Goal: Transaction & Acquisition: Purchase product/service

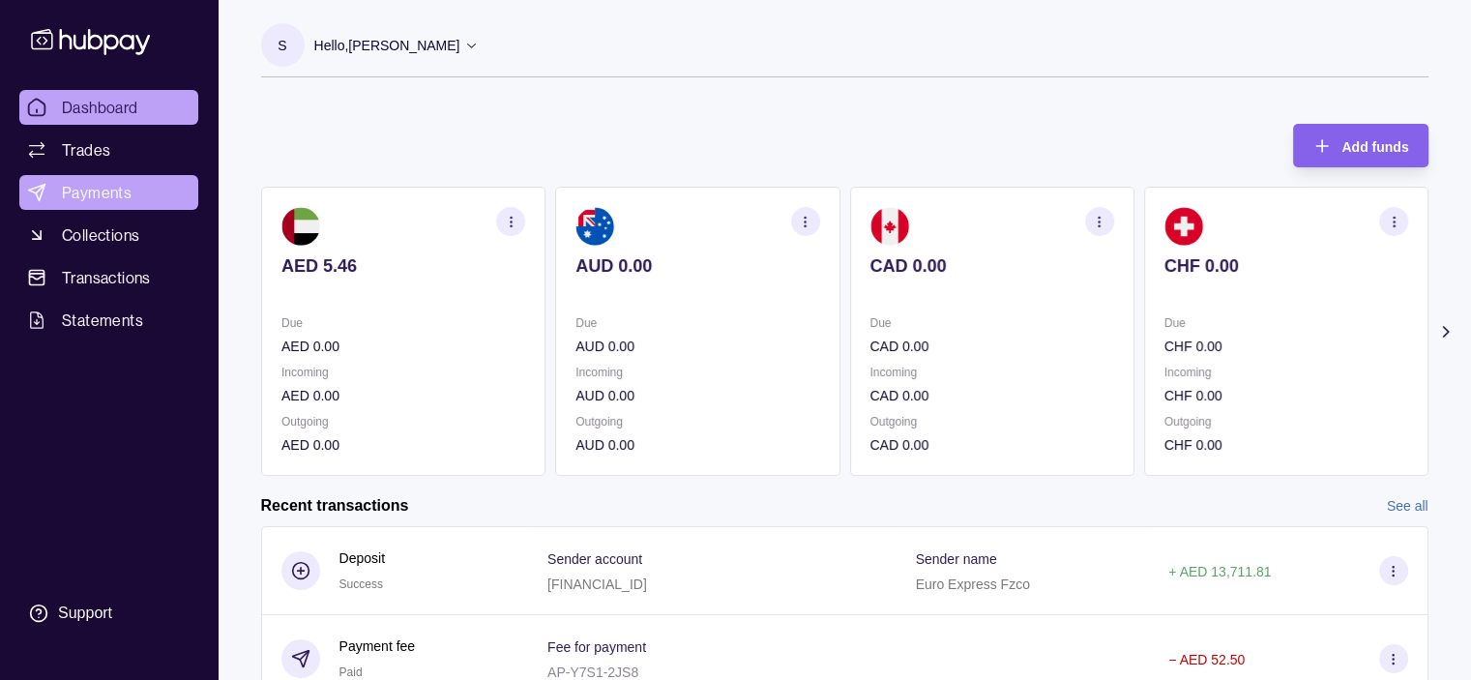
click at [76, 191] on span "Payments" at bounding box center [97, 192] width 70 height 23
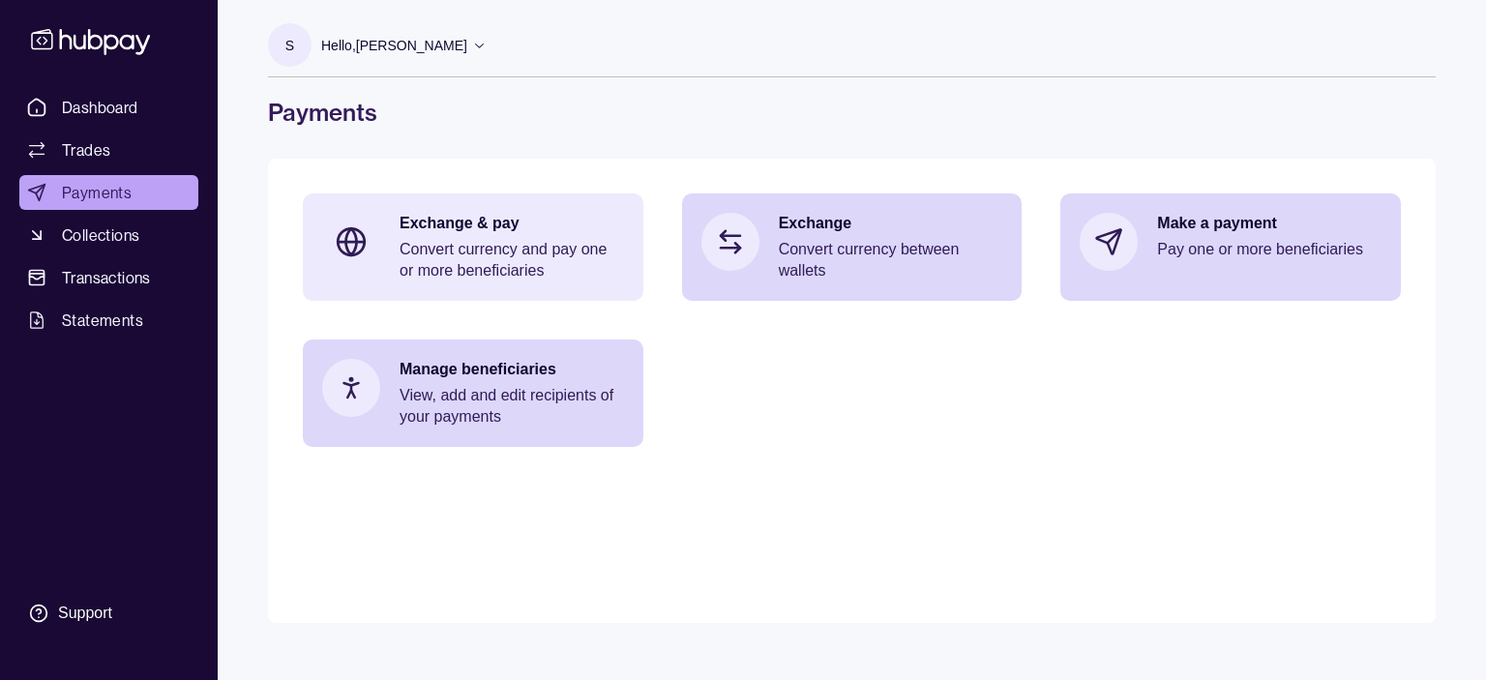
click at [476, 243] on p "Convert currency and pay one or more beneficiaries" at bounding box center [511, 260] width 224 height 43
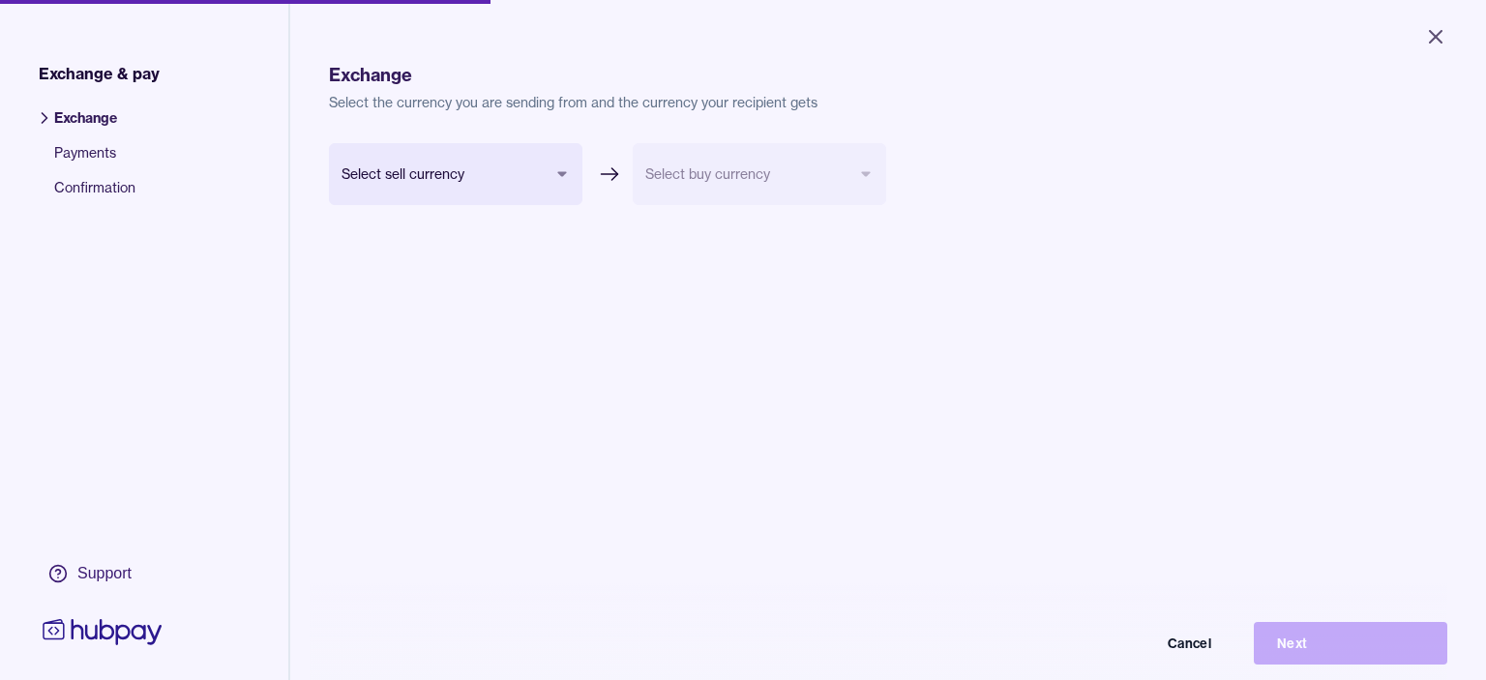
click at [452, 173] on body "Close Exchange & pay Exchange Payments Confirmation Support Exchange Select the…" at bounding box center [743, 340] width 1486 height 680
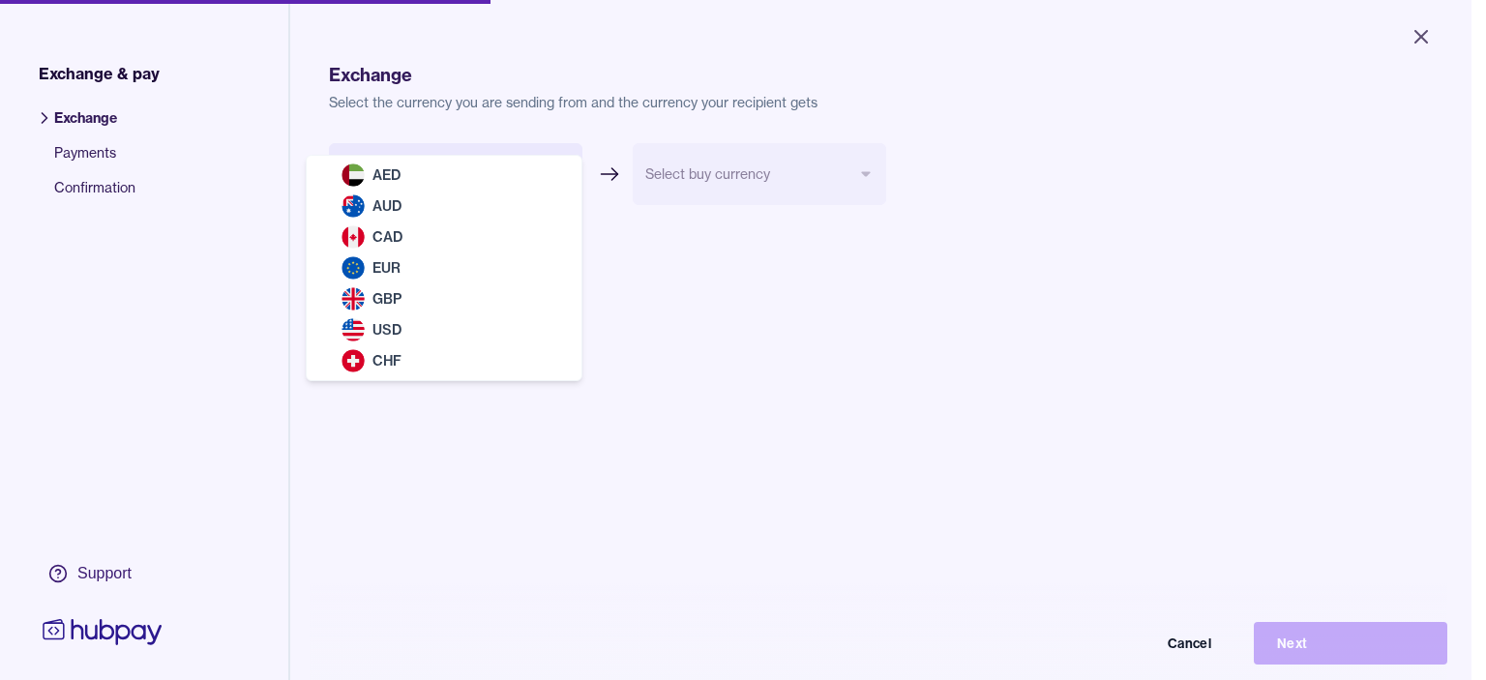
select select "***"
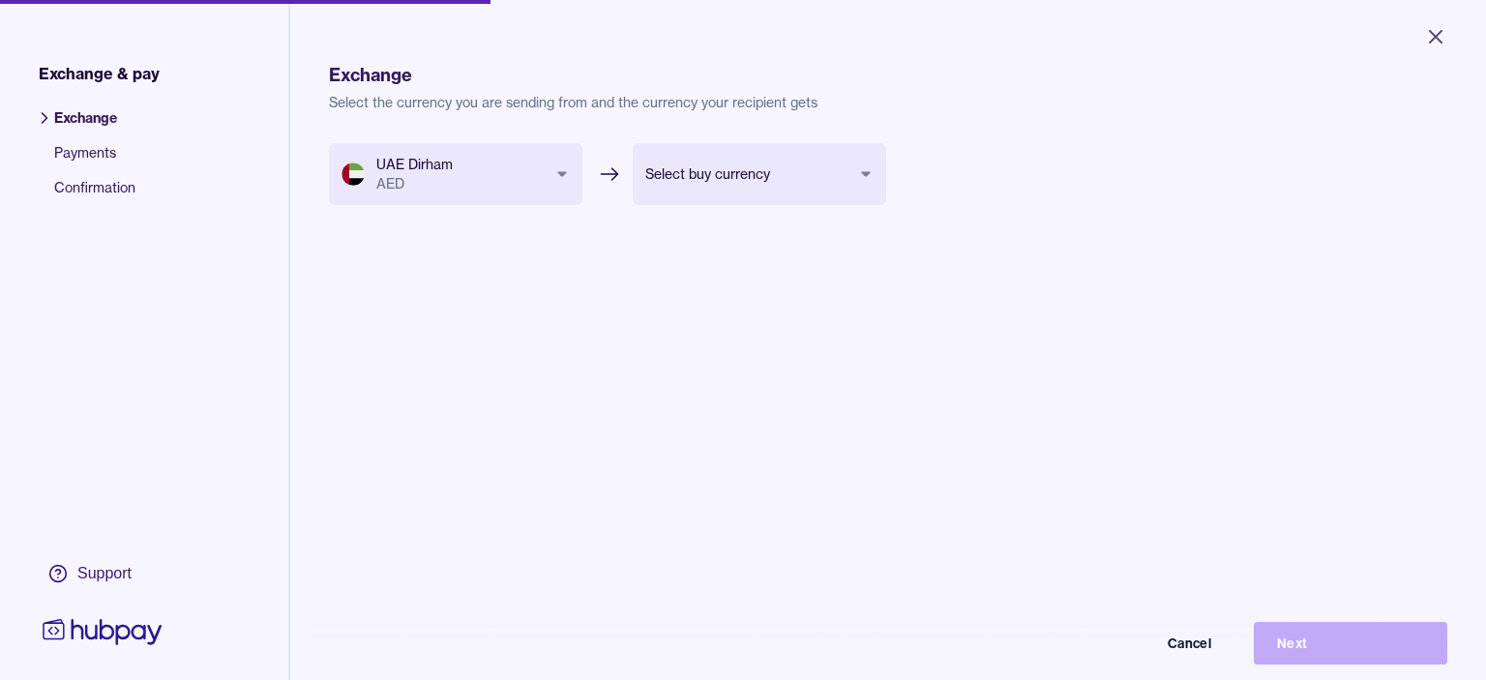
click at [767, 169] on body "Close Exchange & pay Exchange Payments Confirmation Support Exchange Select the…" at bounding box center [743, 340] width 1486 height 680
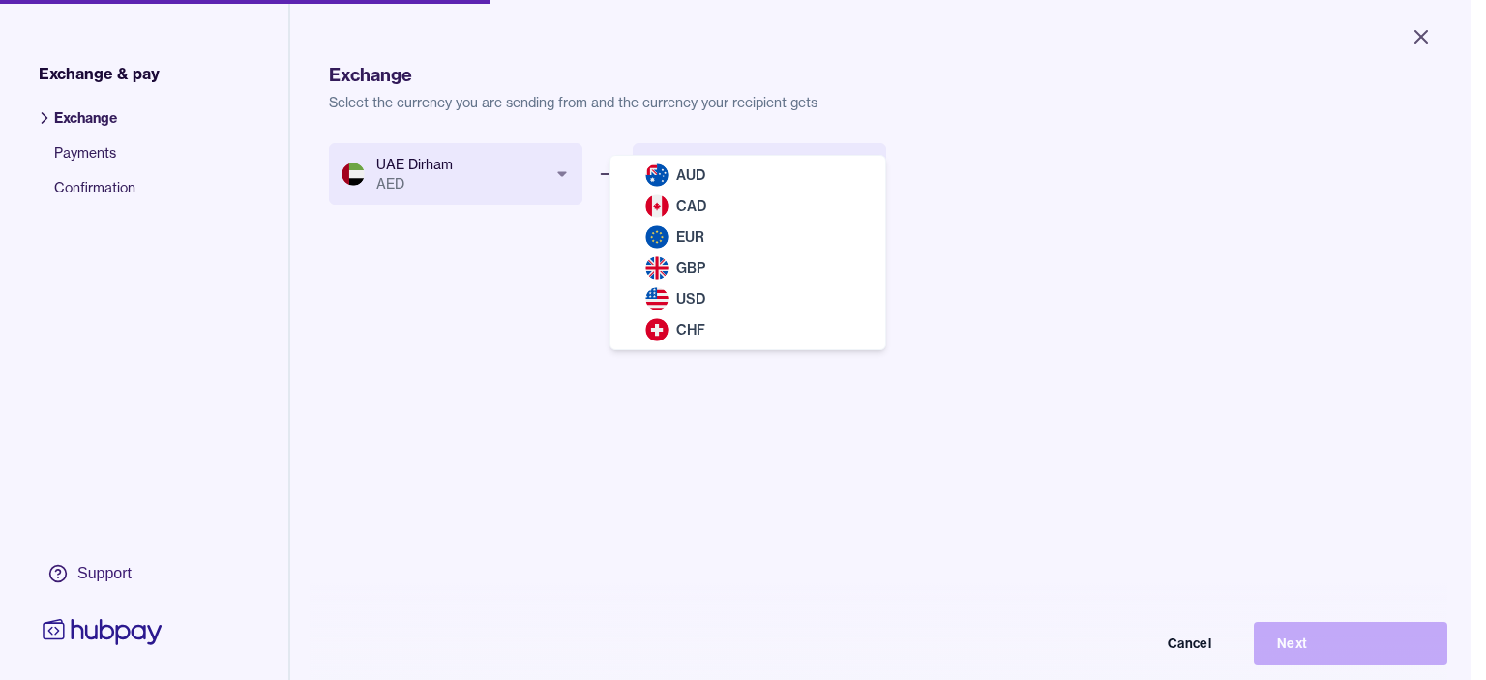
select select "***"
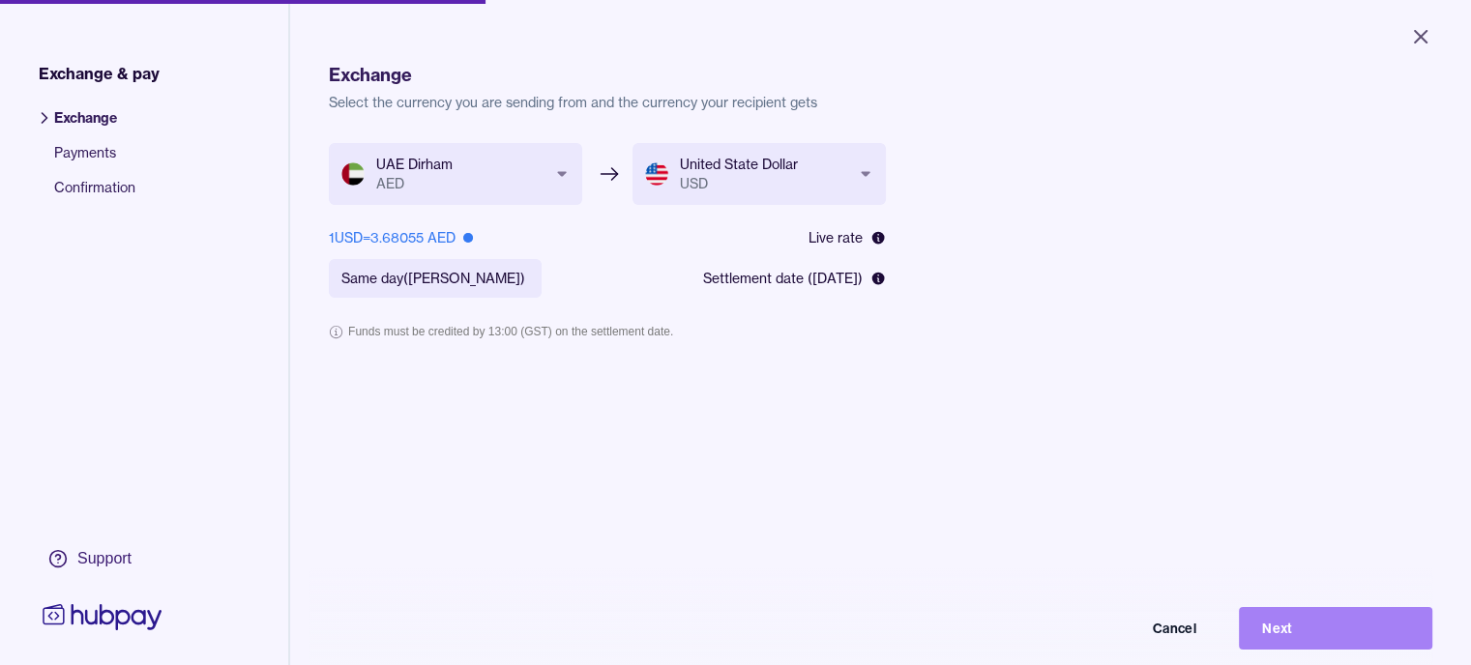
click at [1321, 650] on button "Next" at bounding box center [1335, 628] width 193 height 43
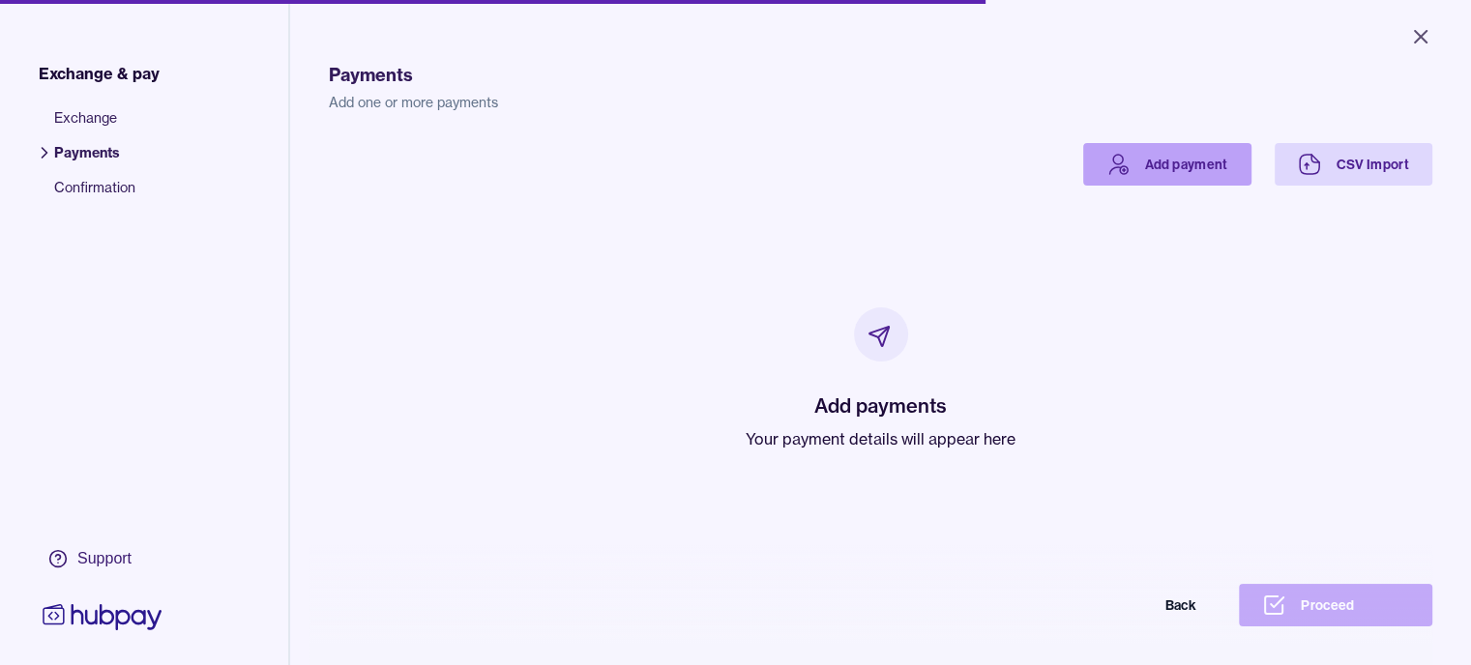
click at [1252, 162] on link "Add payment" at bounding box center [1167, 164] width 168 height 43
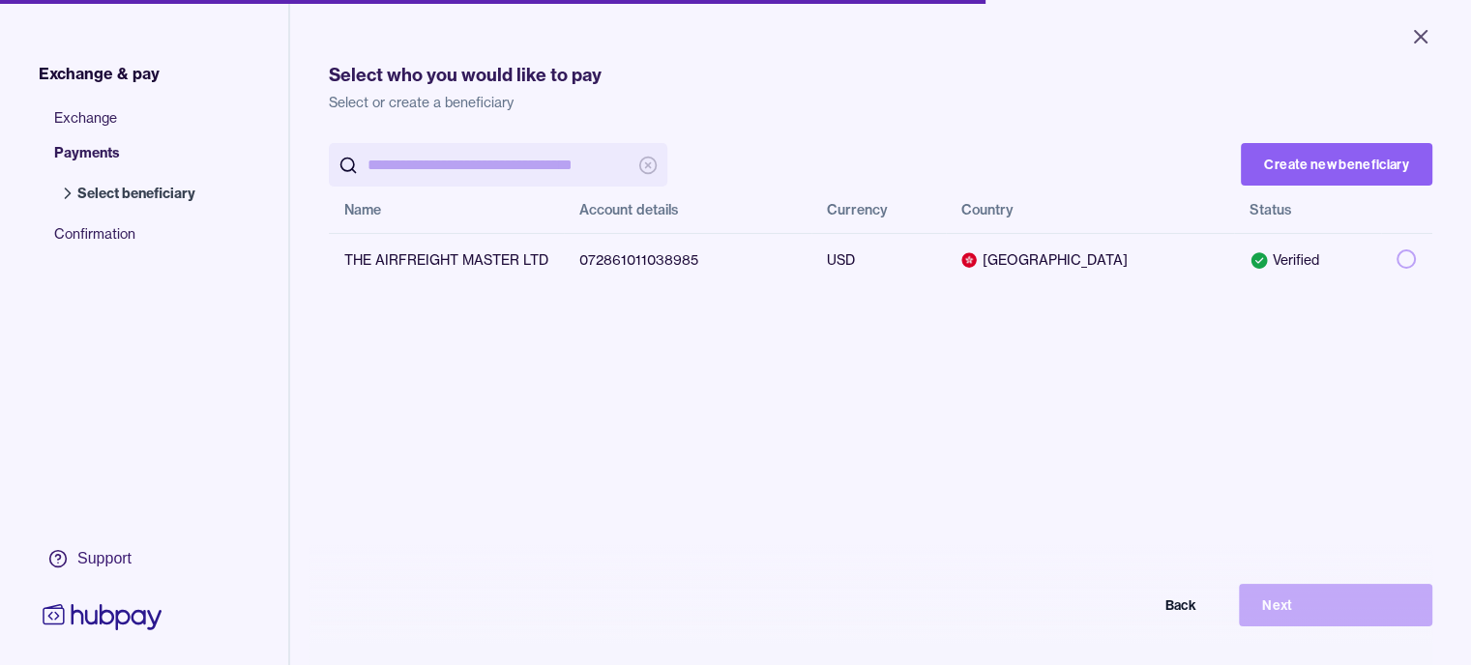
scroll to position [0, 15]
click at [1416, 257] on button "button" at bounding box center [1406, 259] width 19 height 19
click at [1281, 620] on button "Next" at bounding box center [1335, 605] width 193 height 43
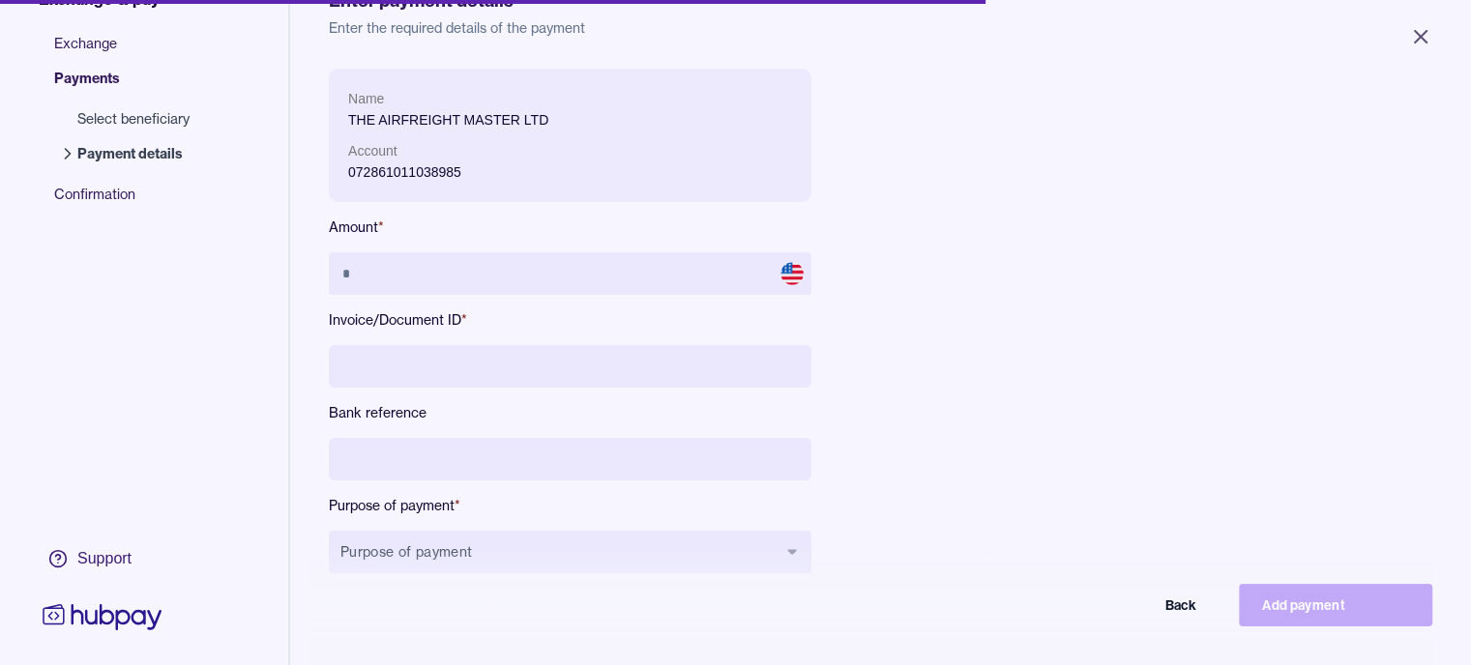
scroll to position [193, 0]
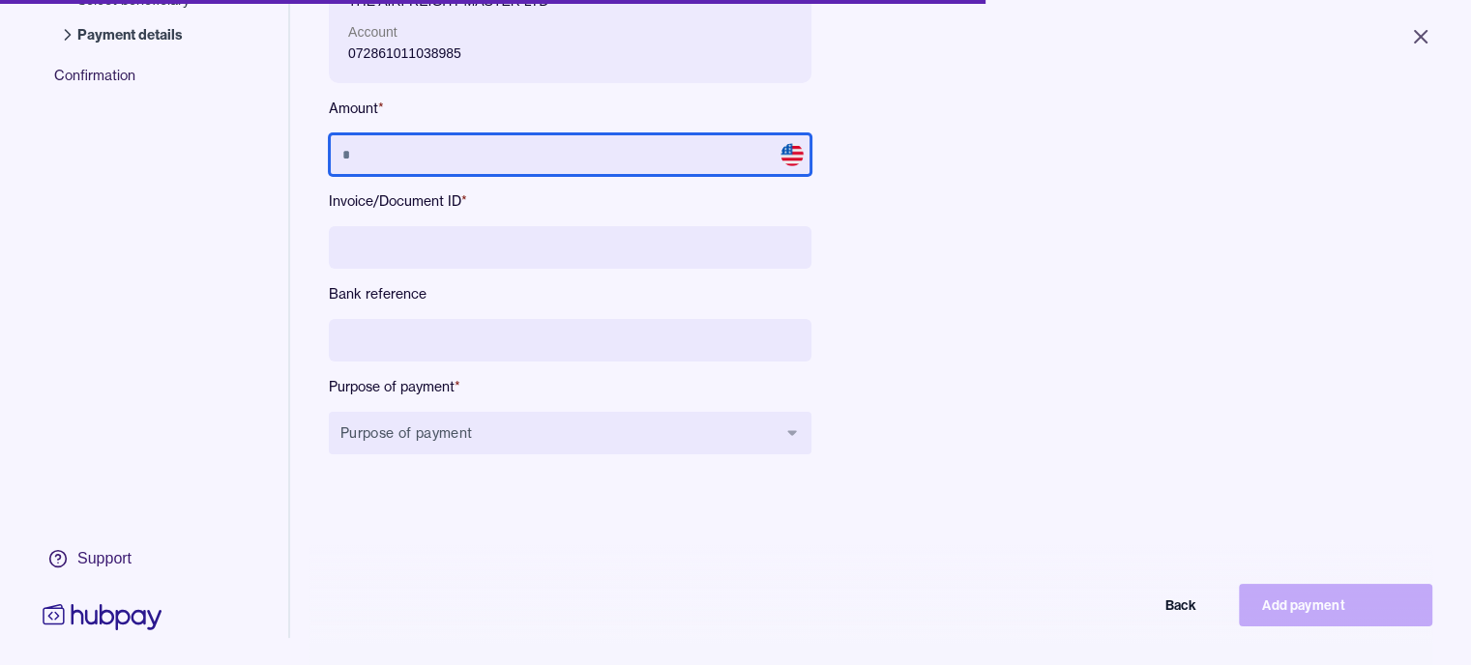
click at [369, 158] on input "text" at bounding box center [570, 154] width 483 height 43
type input "********"
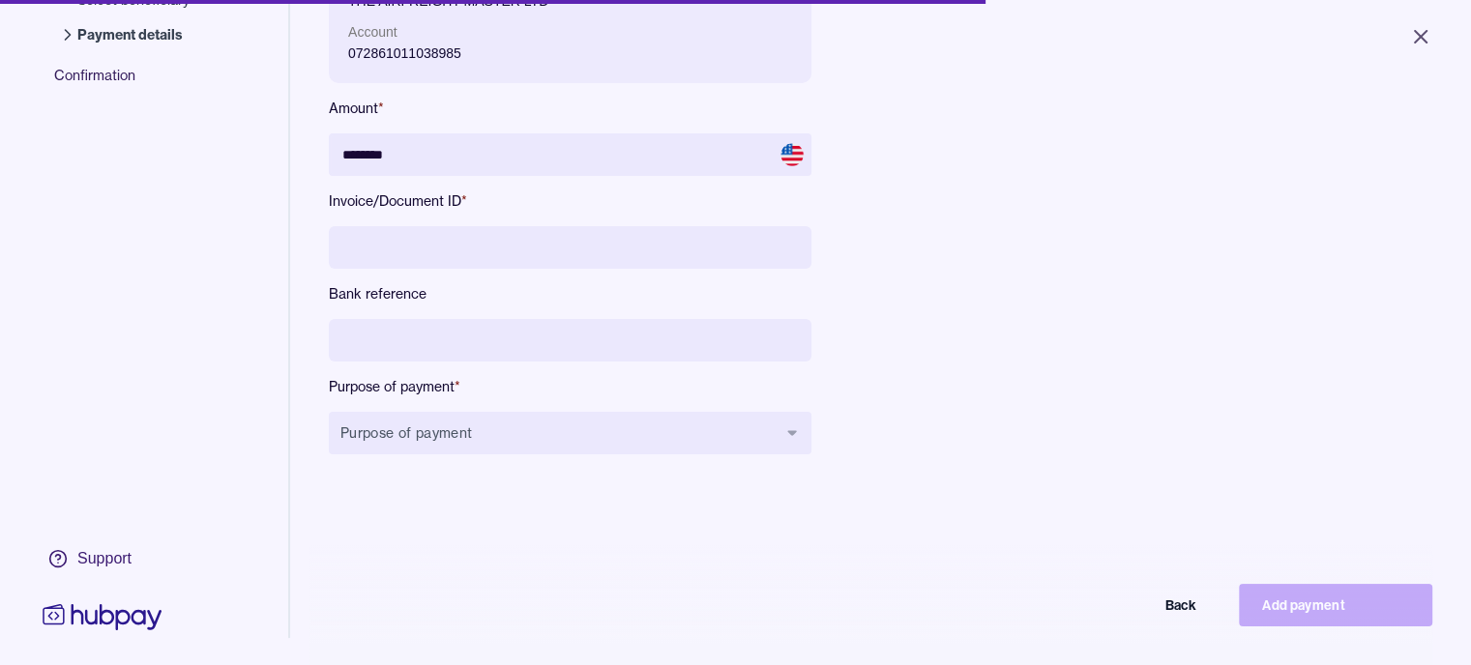
click at [449, 254] on input at bounding box center [570, 247] width 483 height 43
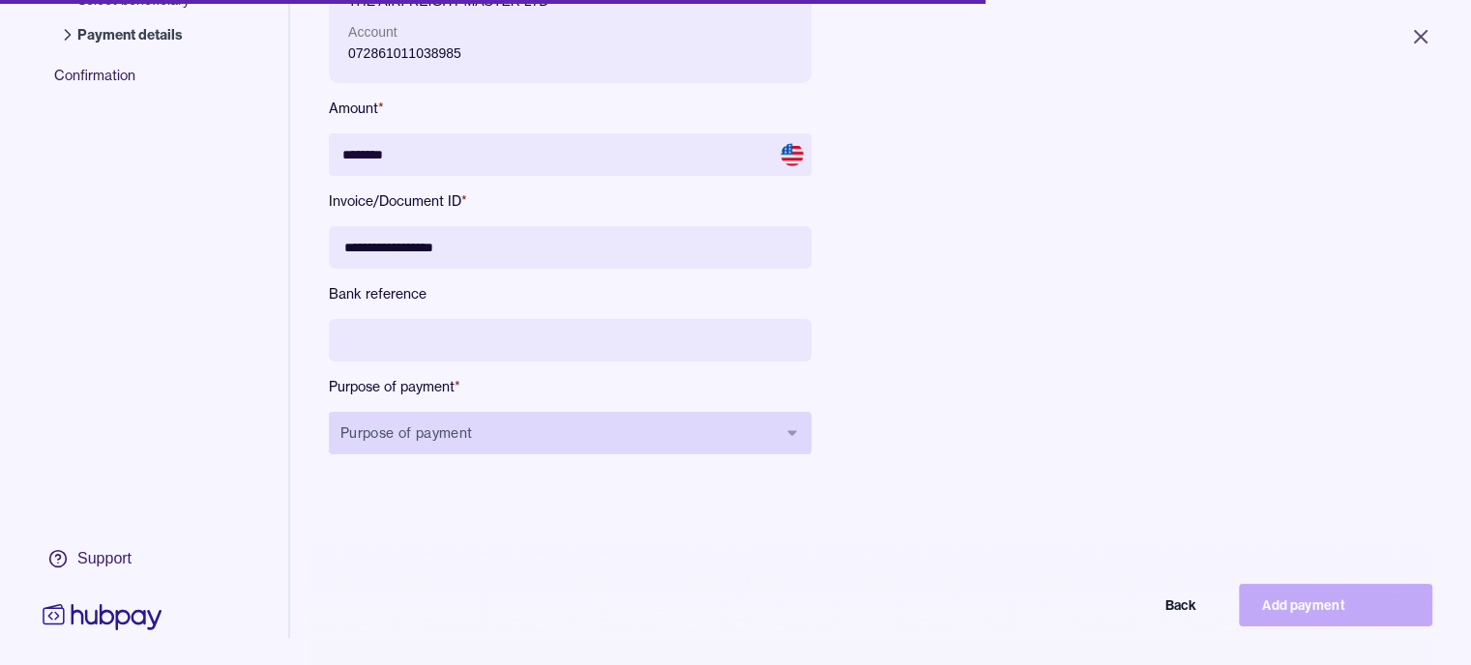
type input "**********"
click at [542, 437] on button "Purpose of payment" at bounding box center [570, 433] width 483 height 43
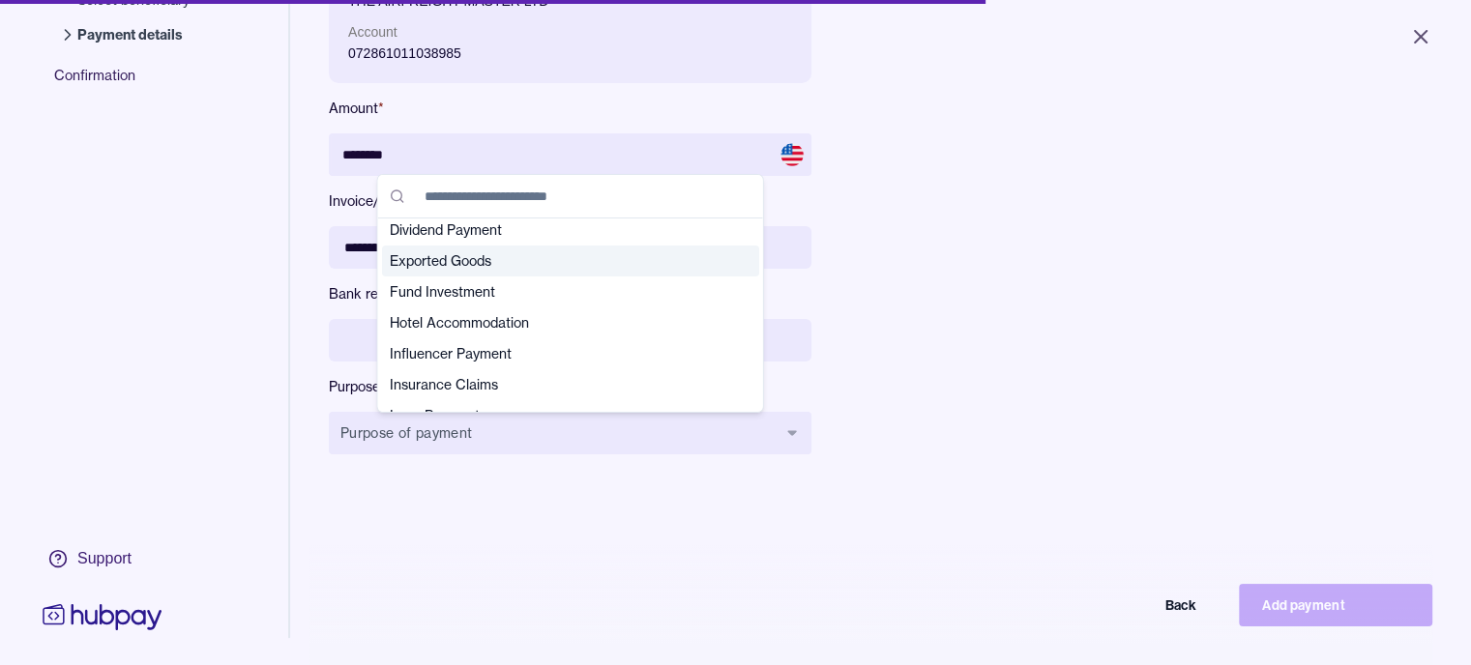
click at [448, 266] on span "Exported Goods" at bounding box center [559, 260] width 339 height 19
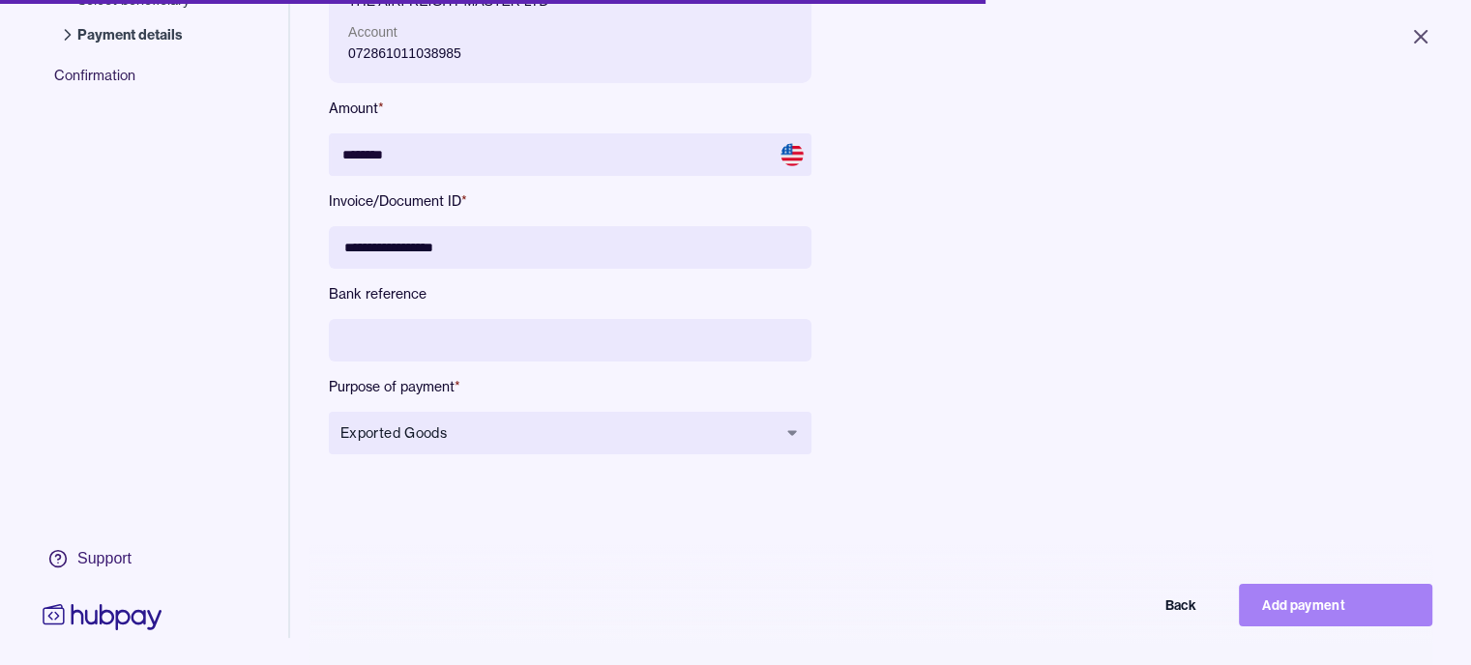
click at [1309, 615] on button "Add payment" at bounding box center [1335, 605] width 193 height 43
type input "******"
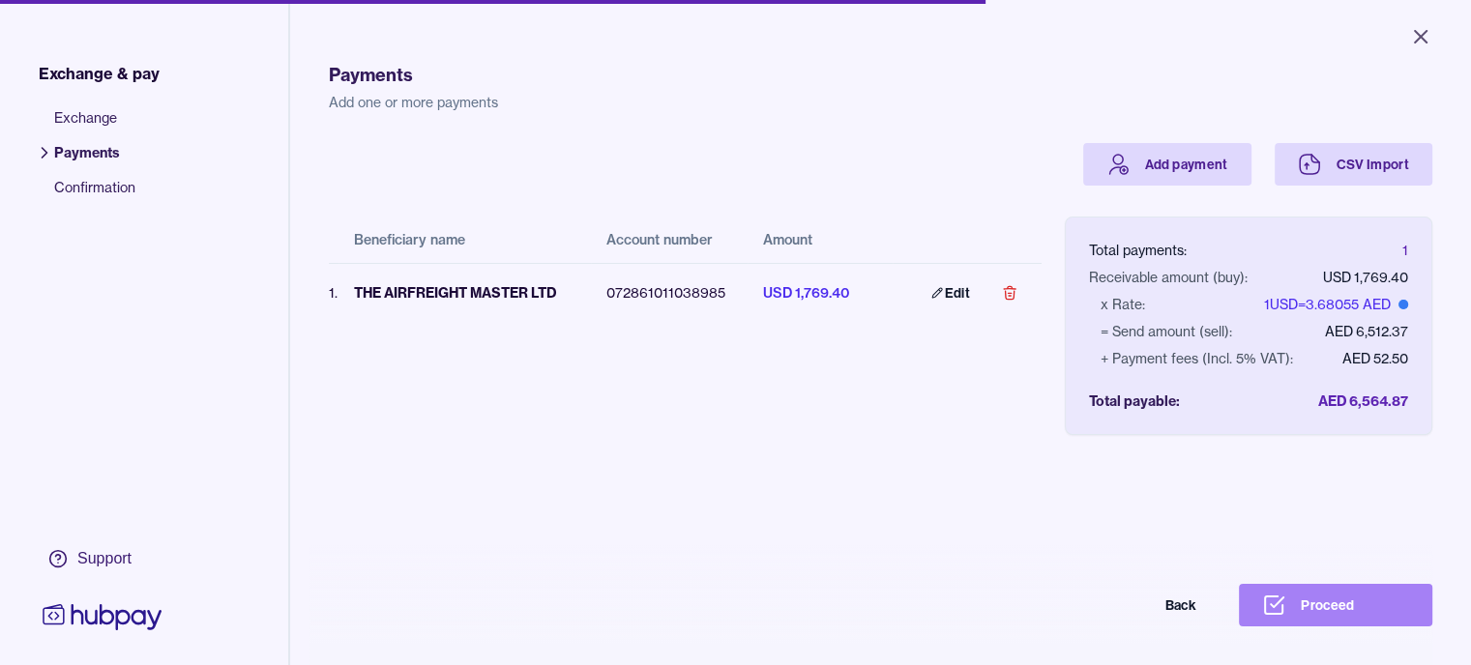
click at [1350, 624] on button "Proceed" at bounding box center [1335, 605] width 193 height 43
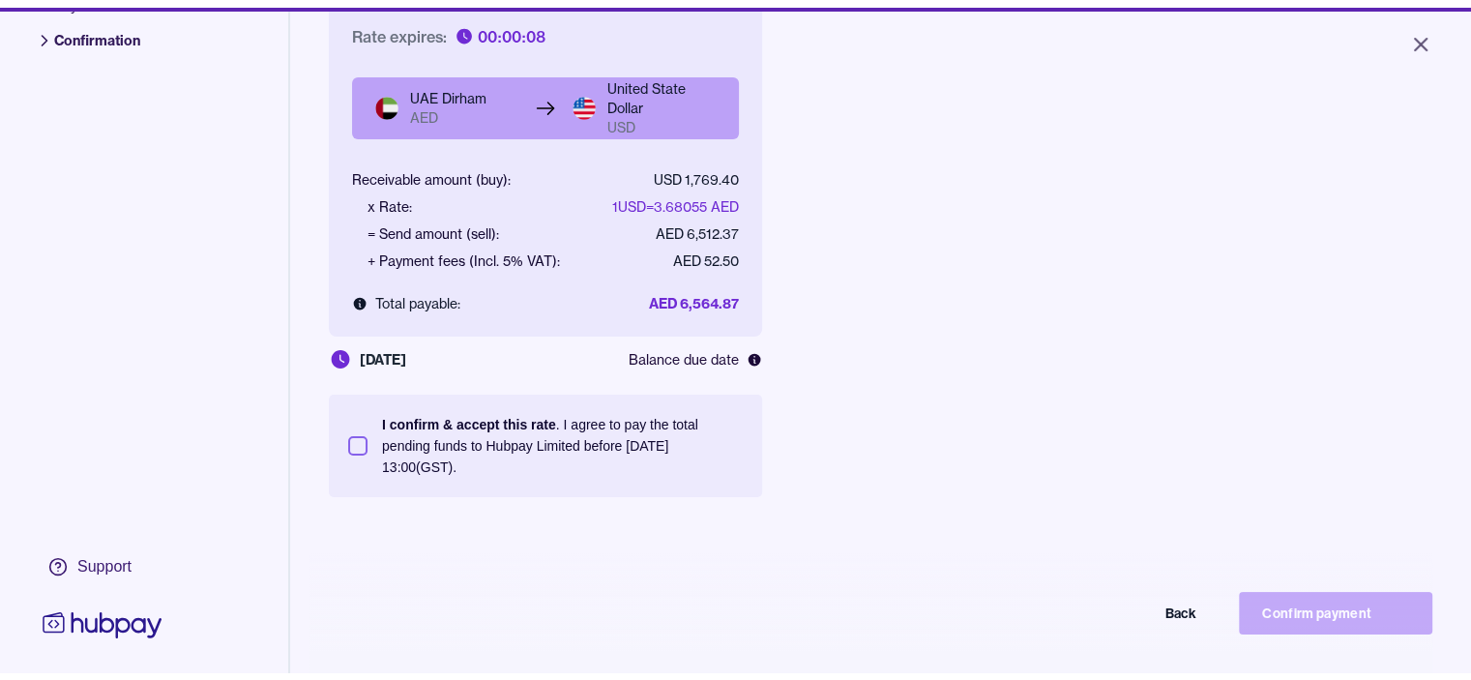
scroll to position [193, 0]
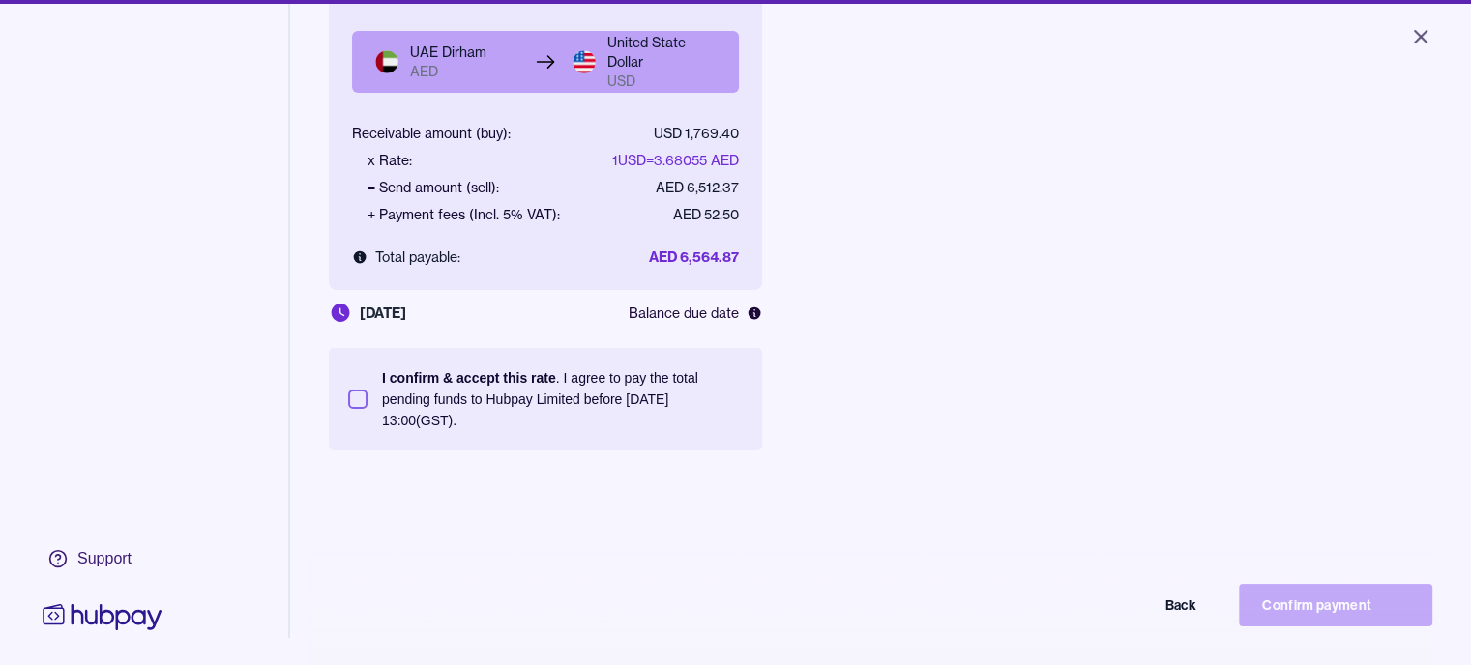
click at [353, 399] on button "I confirm & accept this rate . I agree to pay the total pending funds to Hubpay…" at bounding box center [357, 399] width 19 height 19
click at [1326, 618] on button "Confirm payment" at bounding box center [1335, 605] width 193 height 43
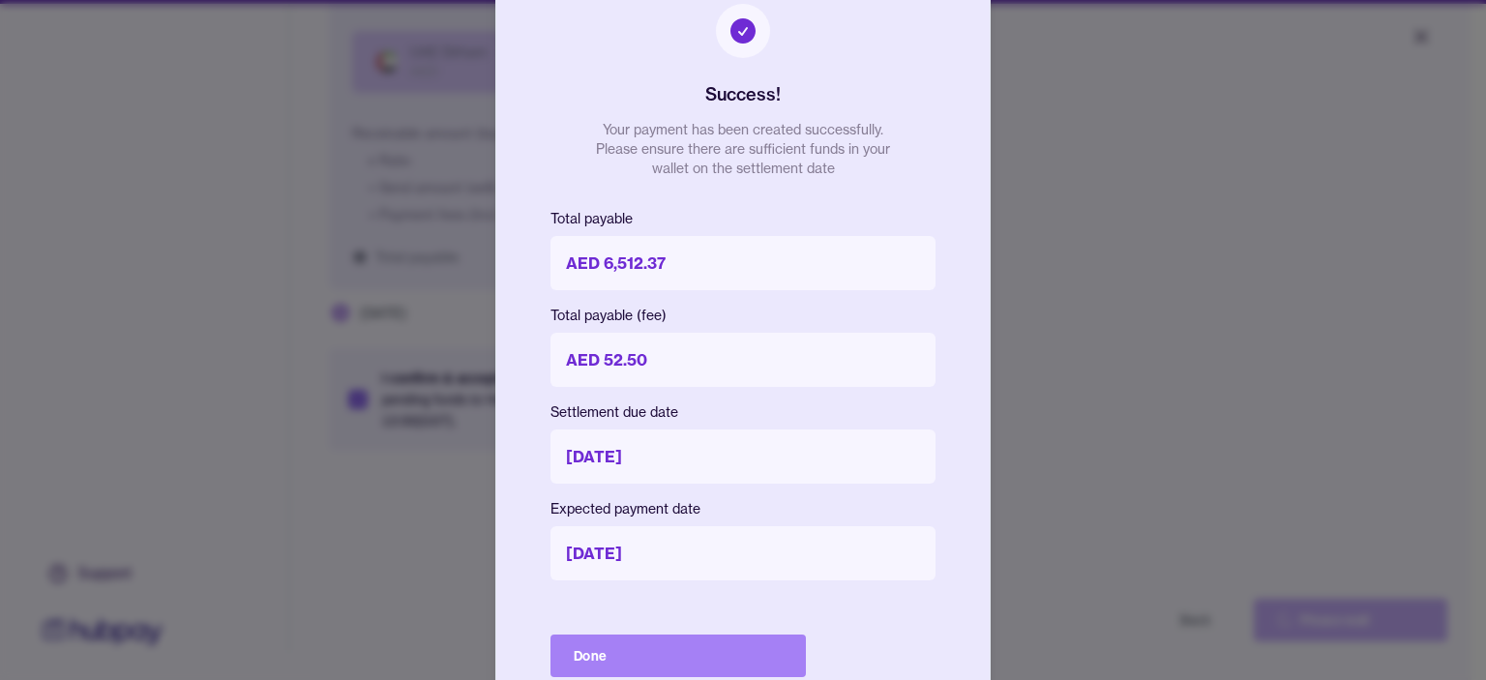
click at [700, 650] on button "Done" at bounding box center [677, 655] width 255 height 43
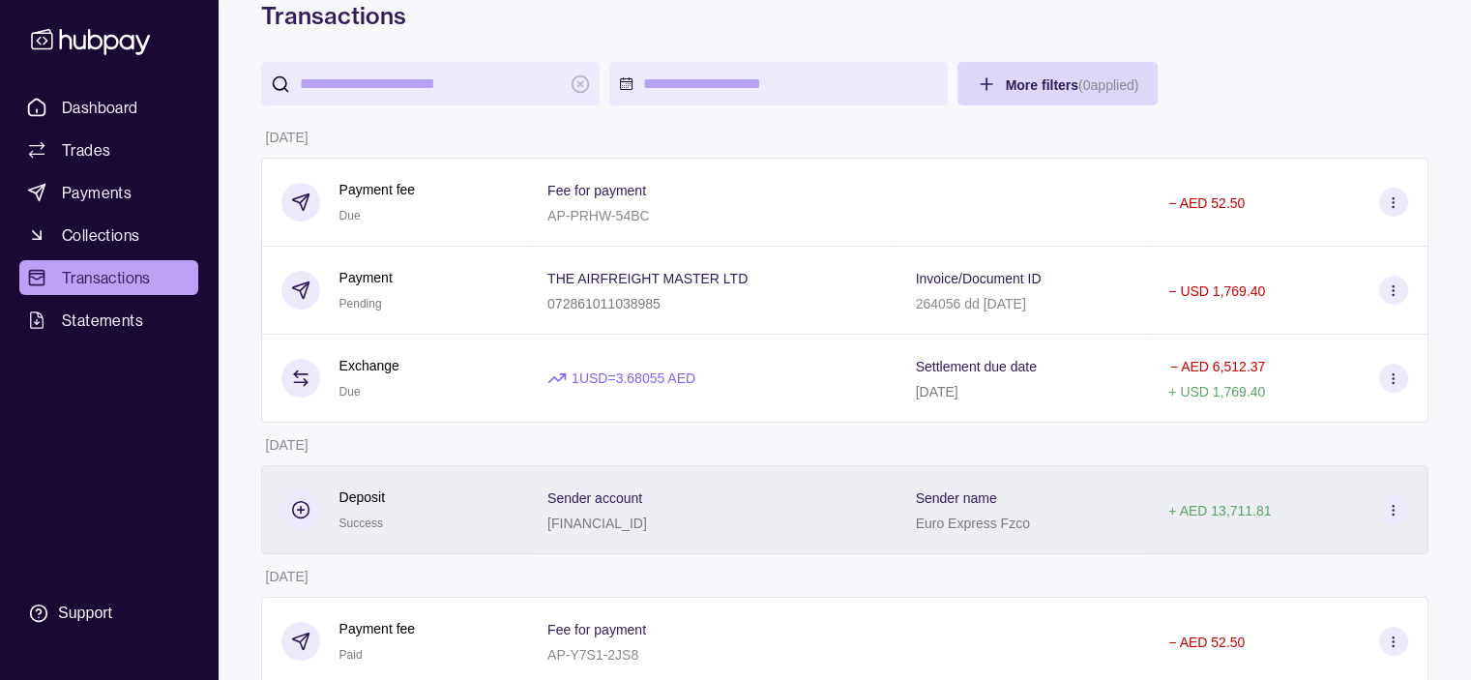
scroll to position [193, 0]
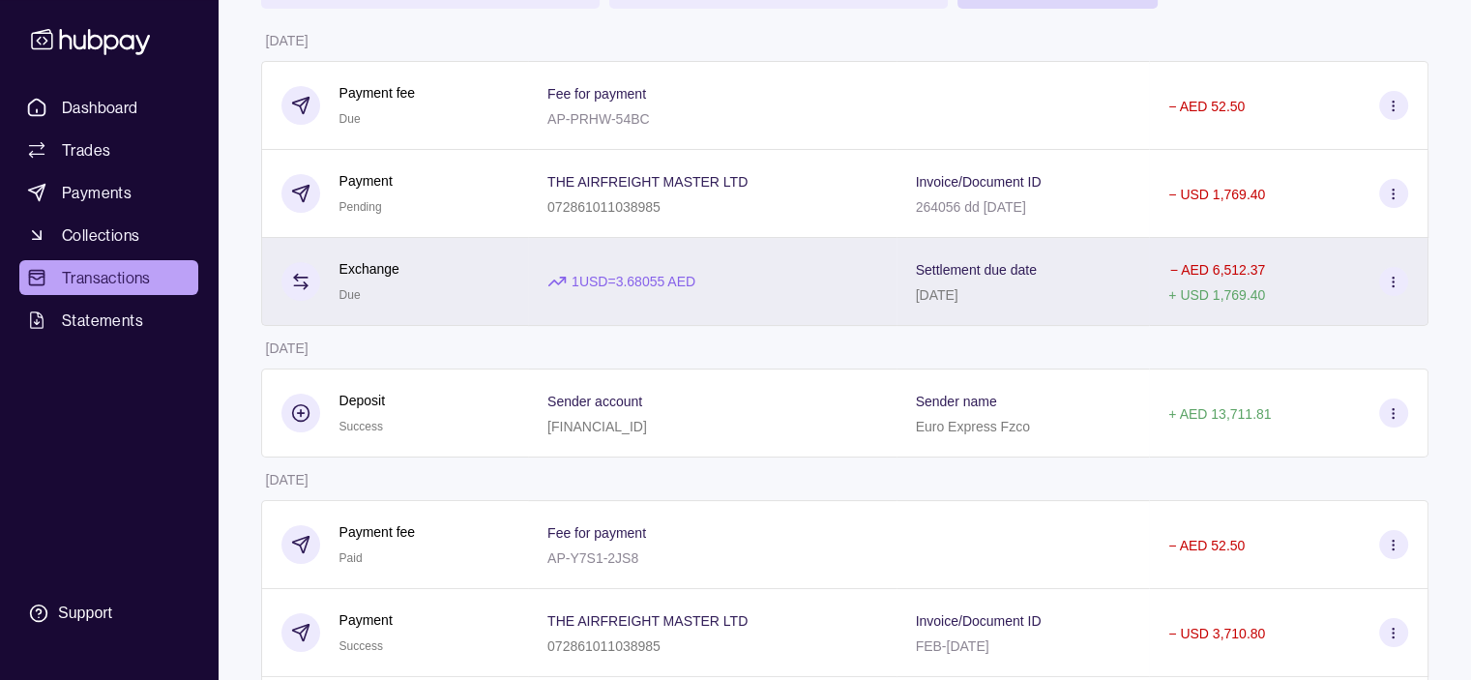
click at [457, 270] on div "Exchange Due" at bounding box center [395, 281] width 228 height 47
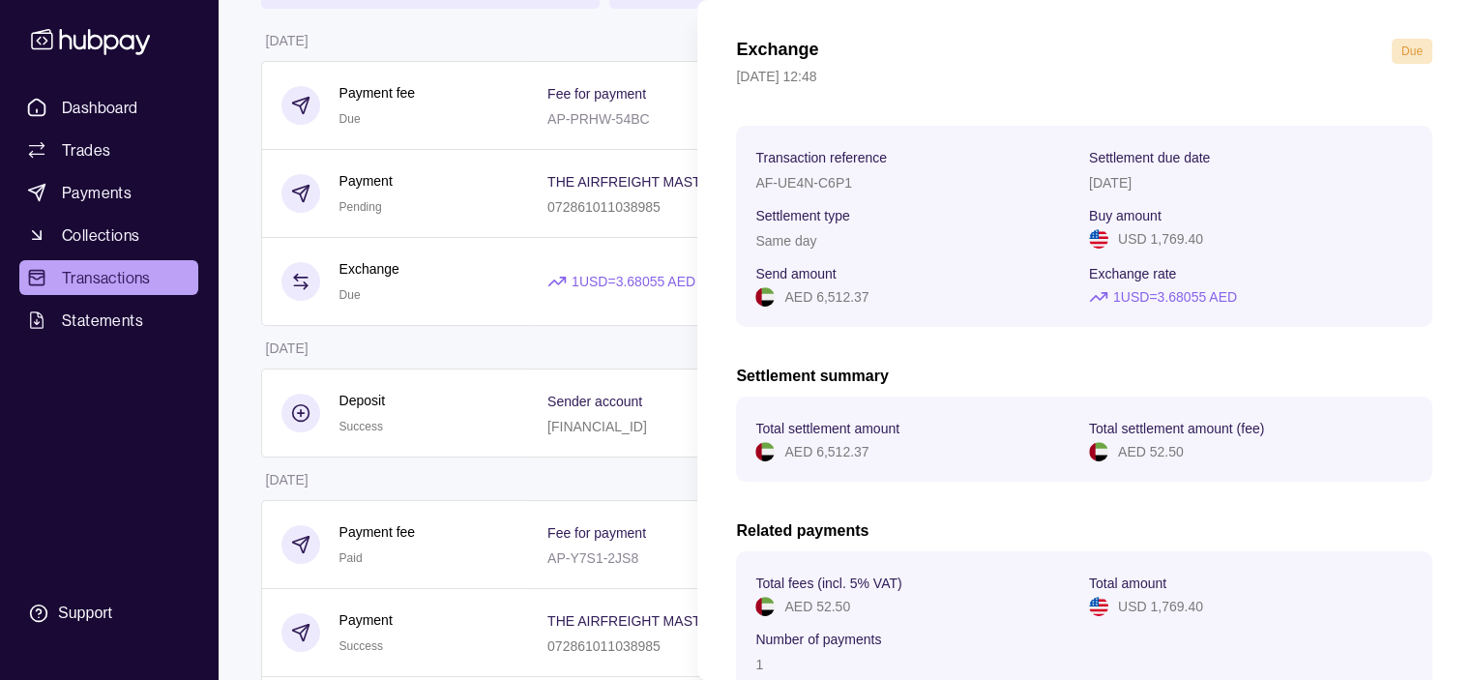
scroll to position [202, 0]
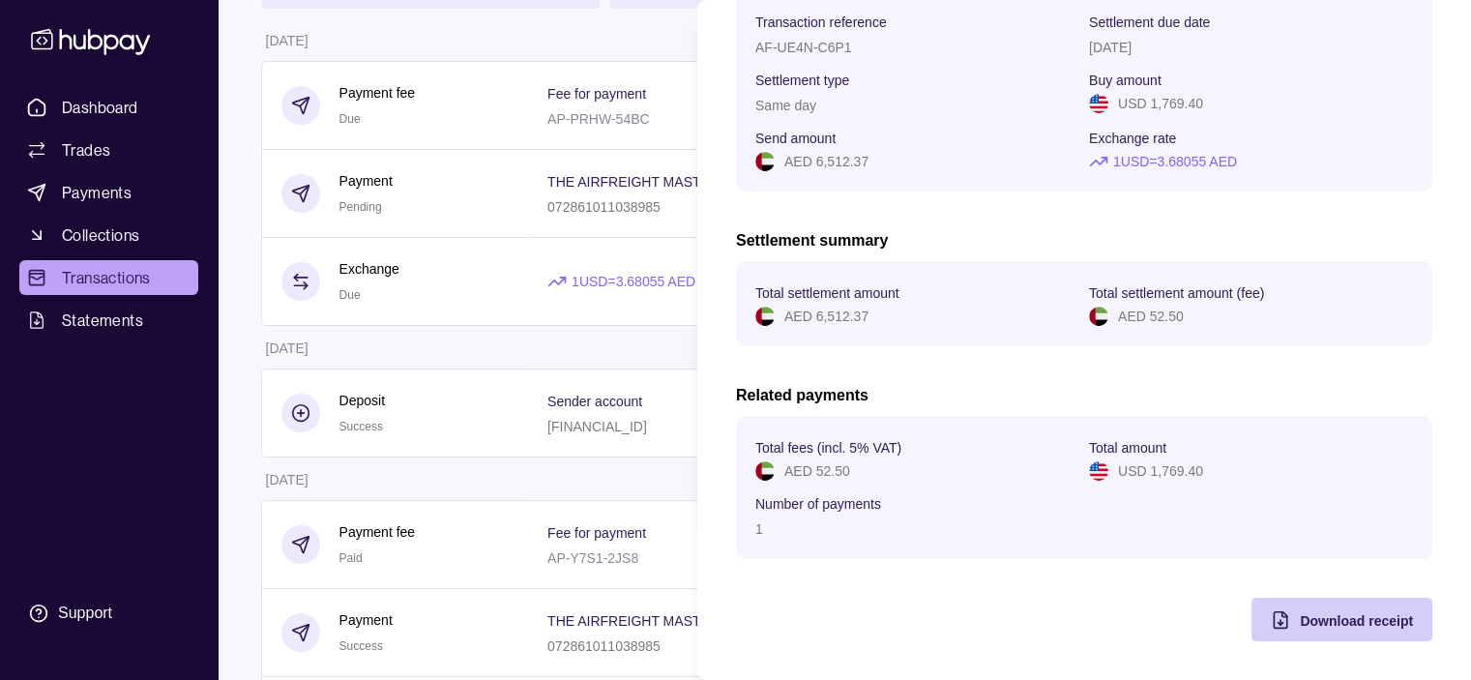
click at [1309, 623] on span "Download receipt" at bounding box center [1356, 620] width 113 height 15
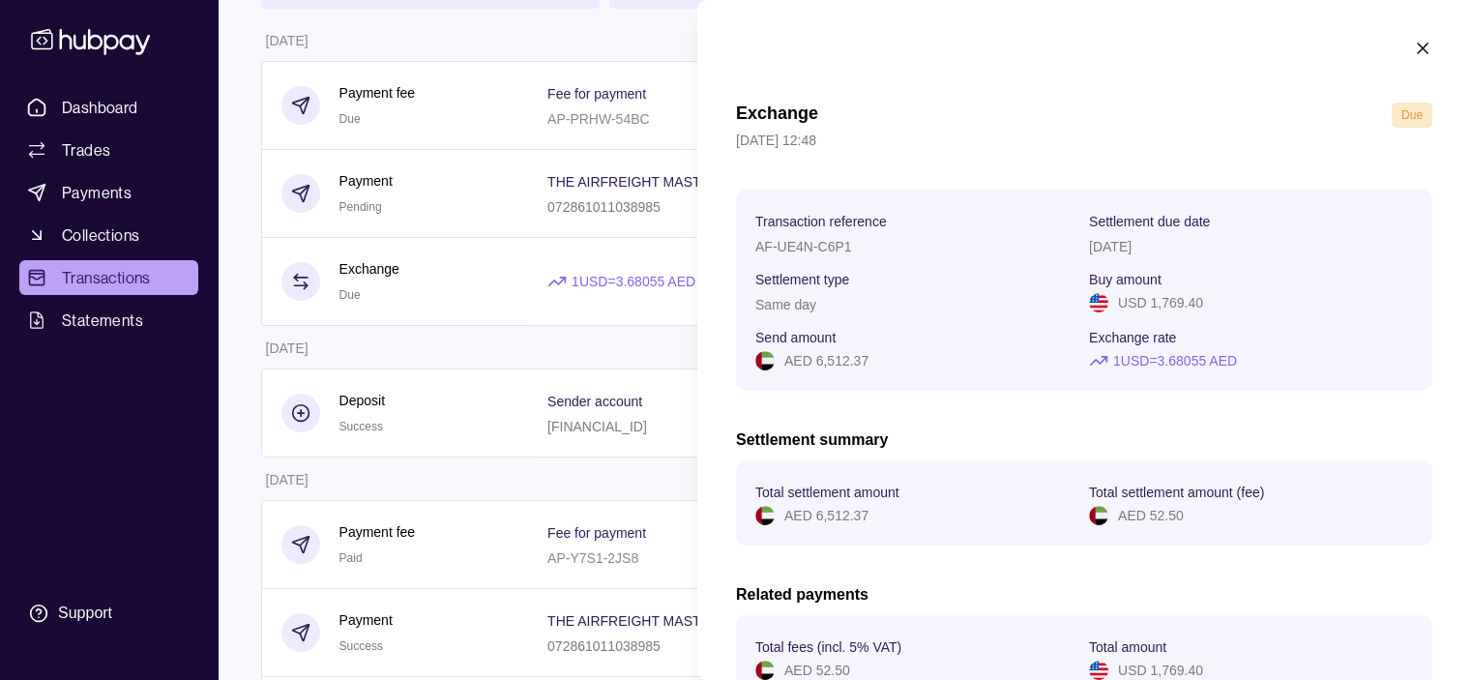
click at [1413, 45] on icon "button" at bounding box center [1422, 48] width 19 height 19
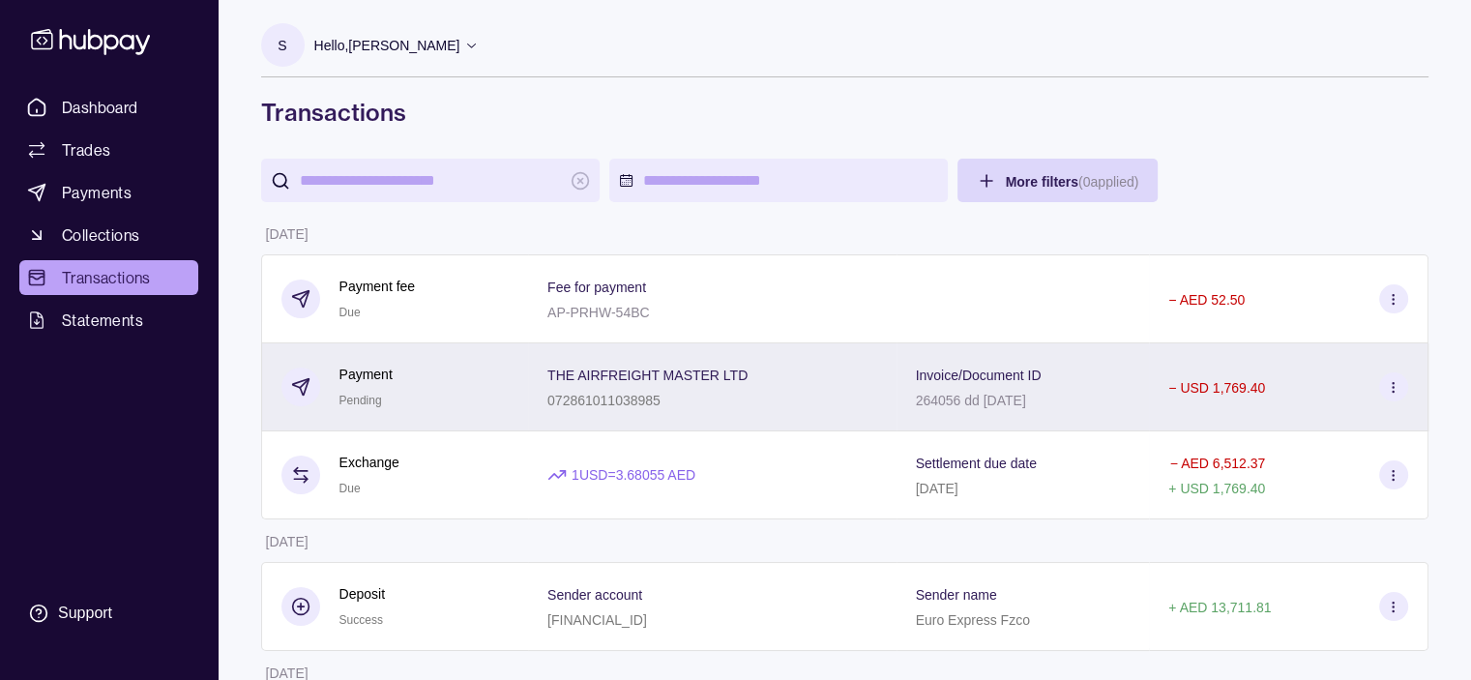
click at [595, 390] on div "072861011038985" at bounding box center [647, 399] width 200 height 23
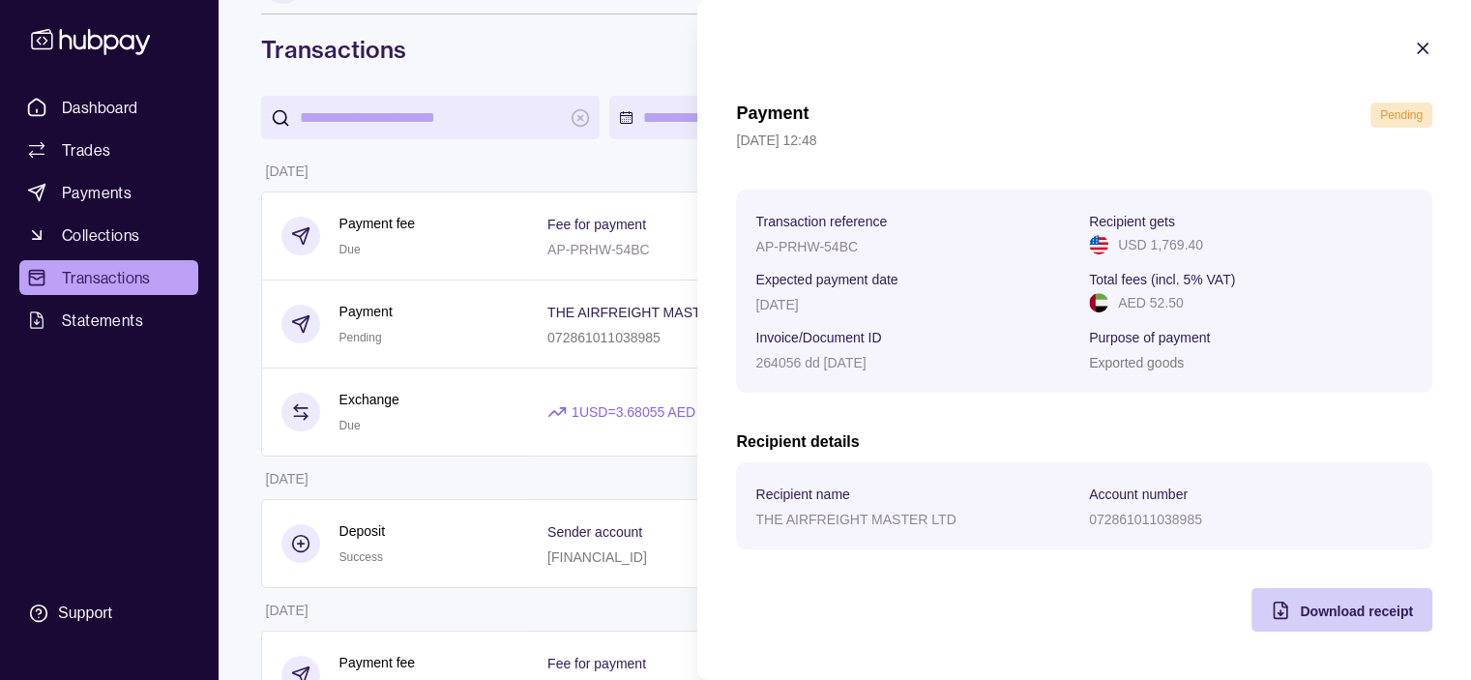
scroll to position [97, 0]
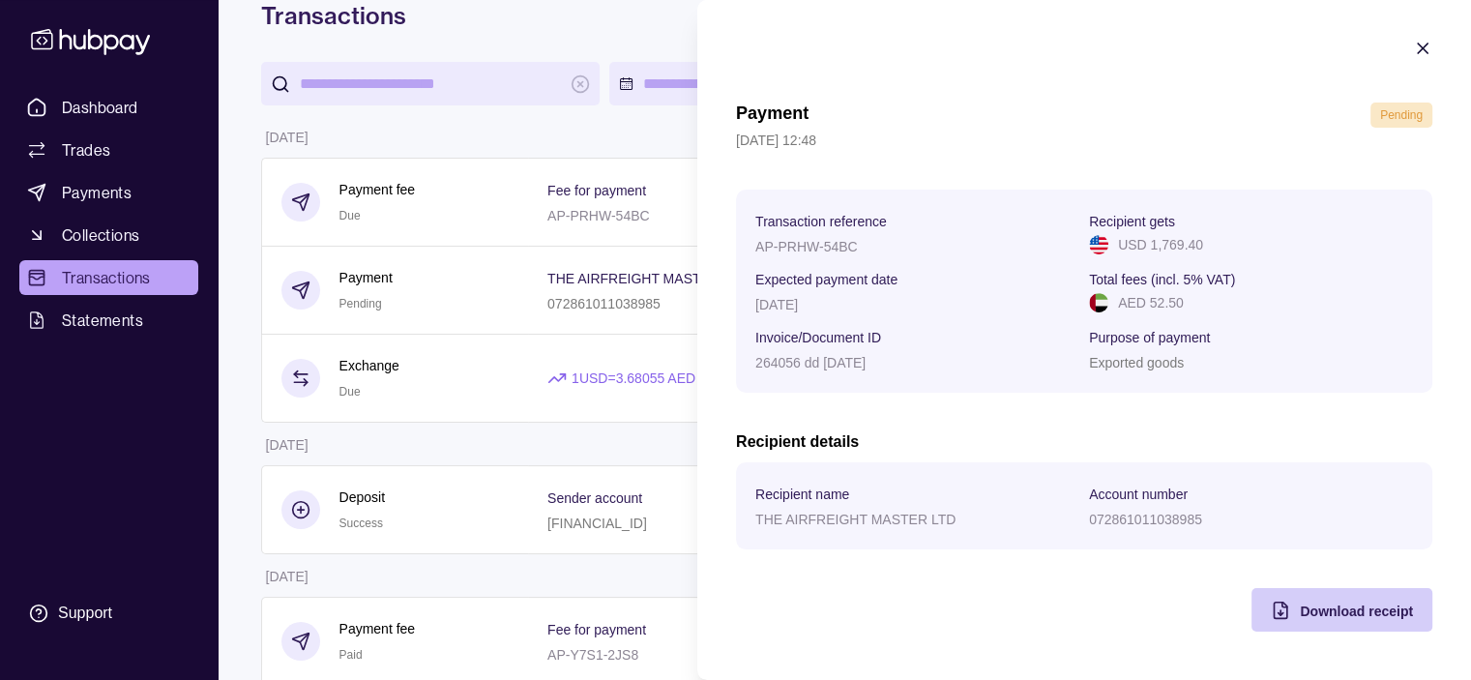
click at [1357, 612] on span "Download receipt" at bounding box center [1356, 611] width 113 height 15
click at [1419, 45] on icon "button" at bounding box center [1422, 48] width 19 height 19
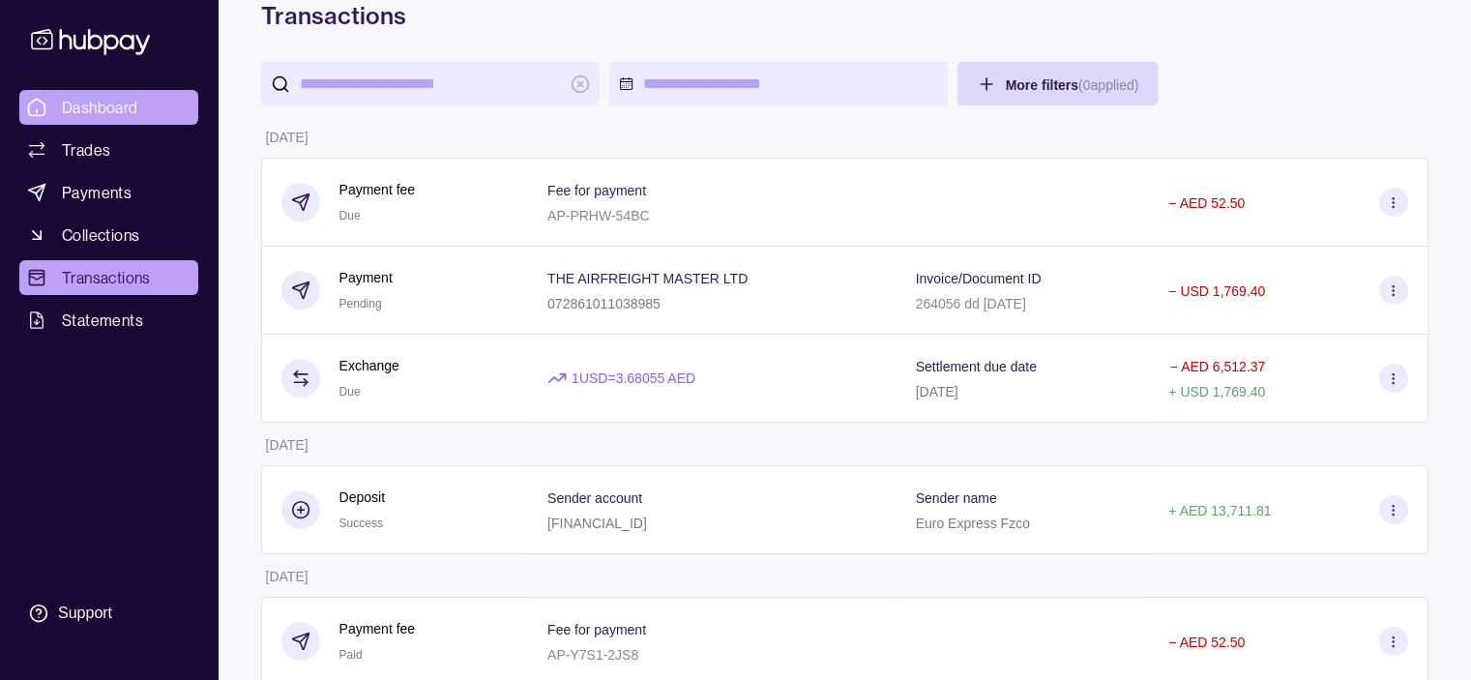
click at [106, 103] on span "Dashboard" at bounding box center [100, 107] width 76 height 23
